Goal: Navigation & Orientation: Go to known website

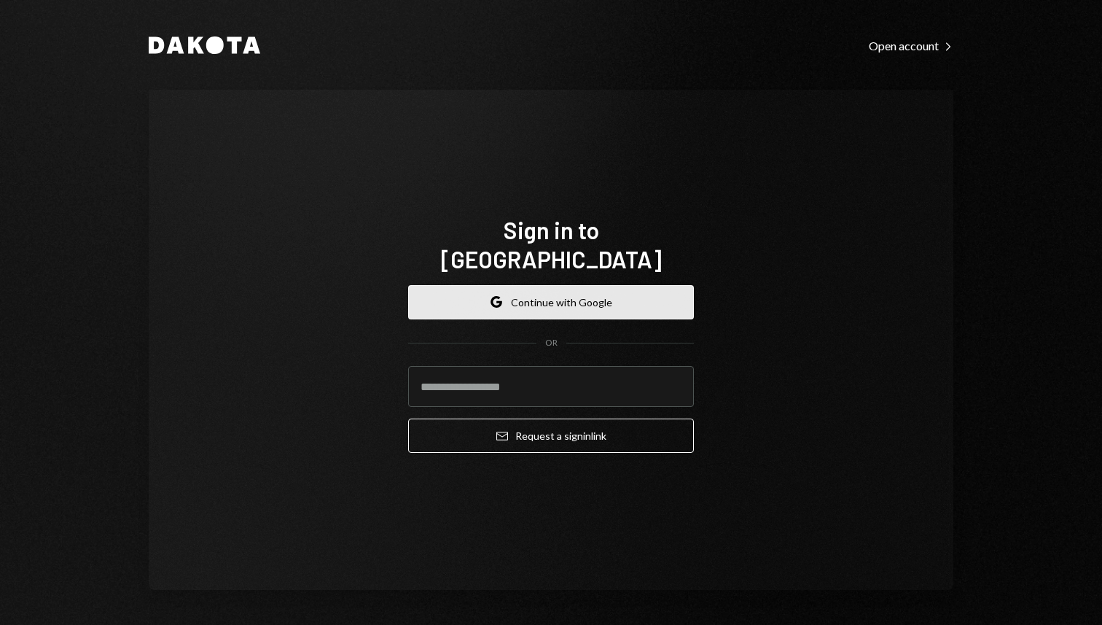
click at [631, 286] on button "Google Continue with Google" at bounding box center [551, 302] width 286 height 34
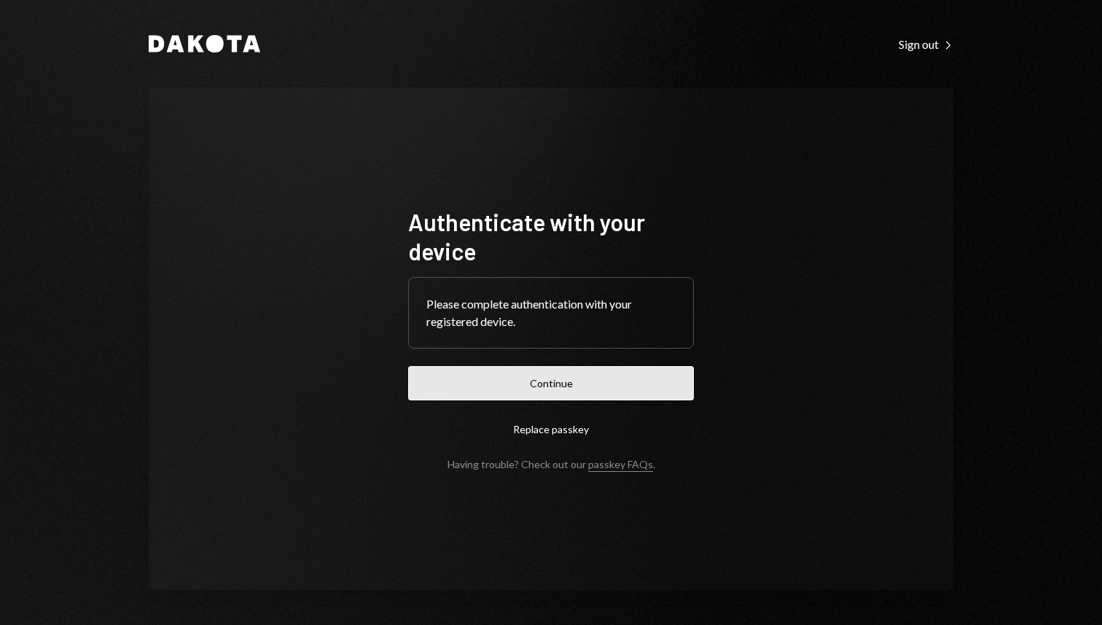
click at [538, 389] on button "Continue" at bounding box center [551, 383] width 286 height 34
